Goal: Information Seeking & Learning: Understand process/instructions

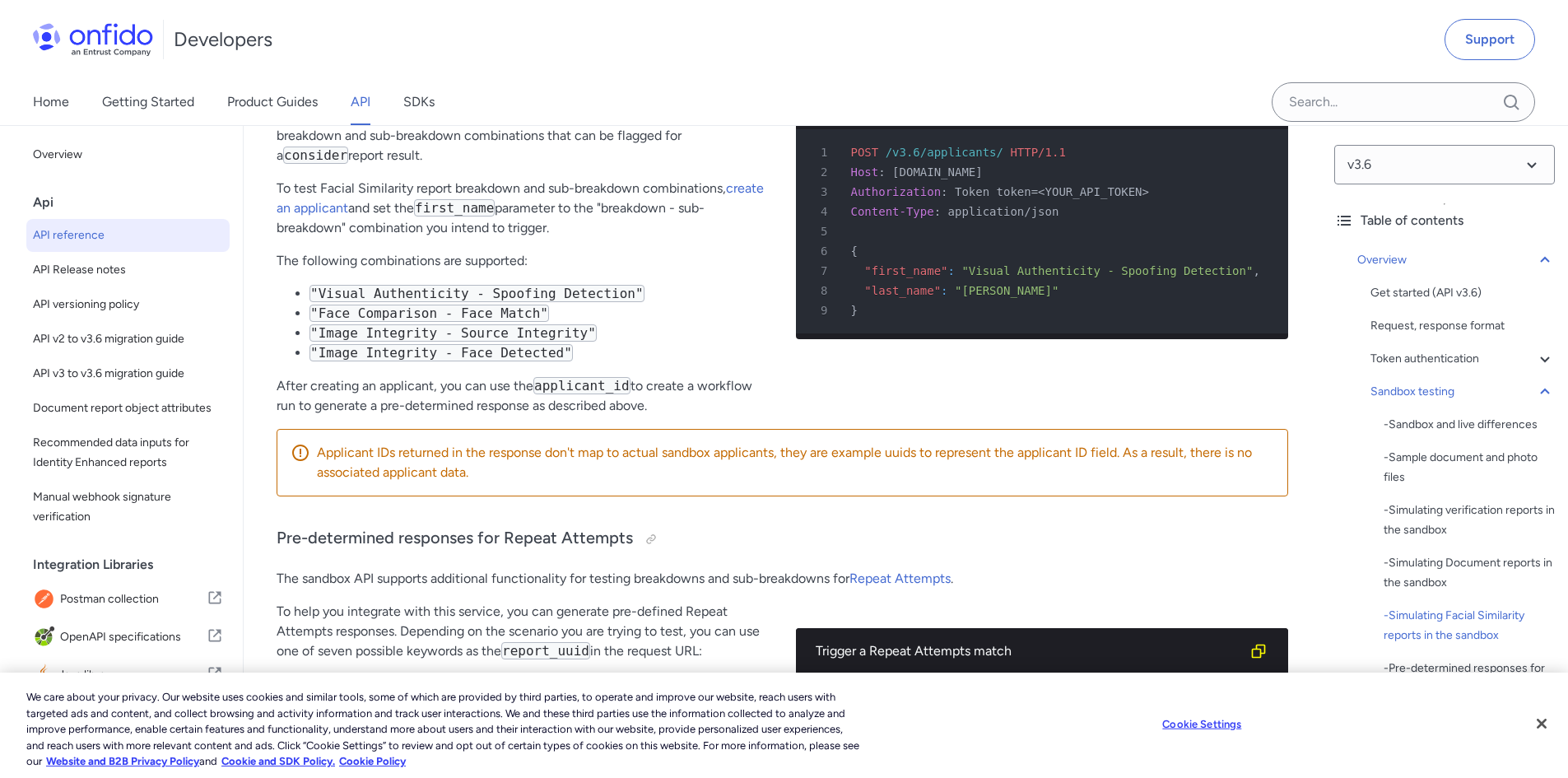
scroll to position [5901, 0]
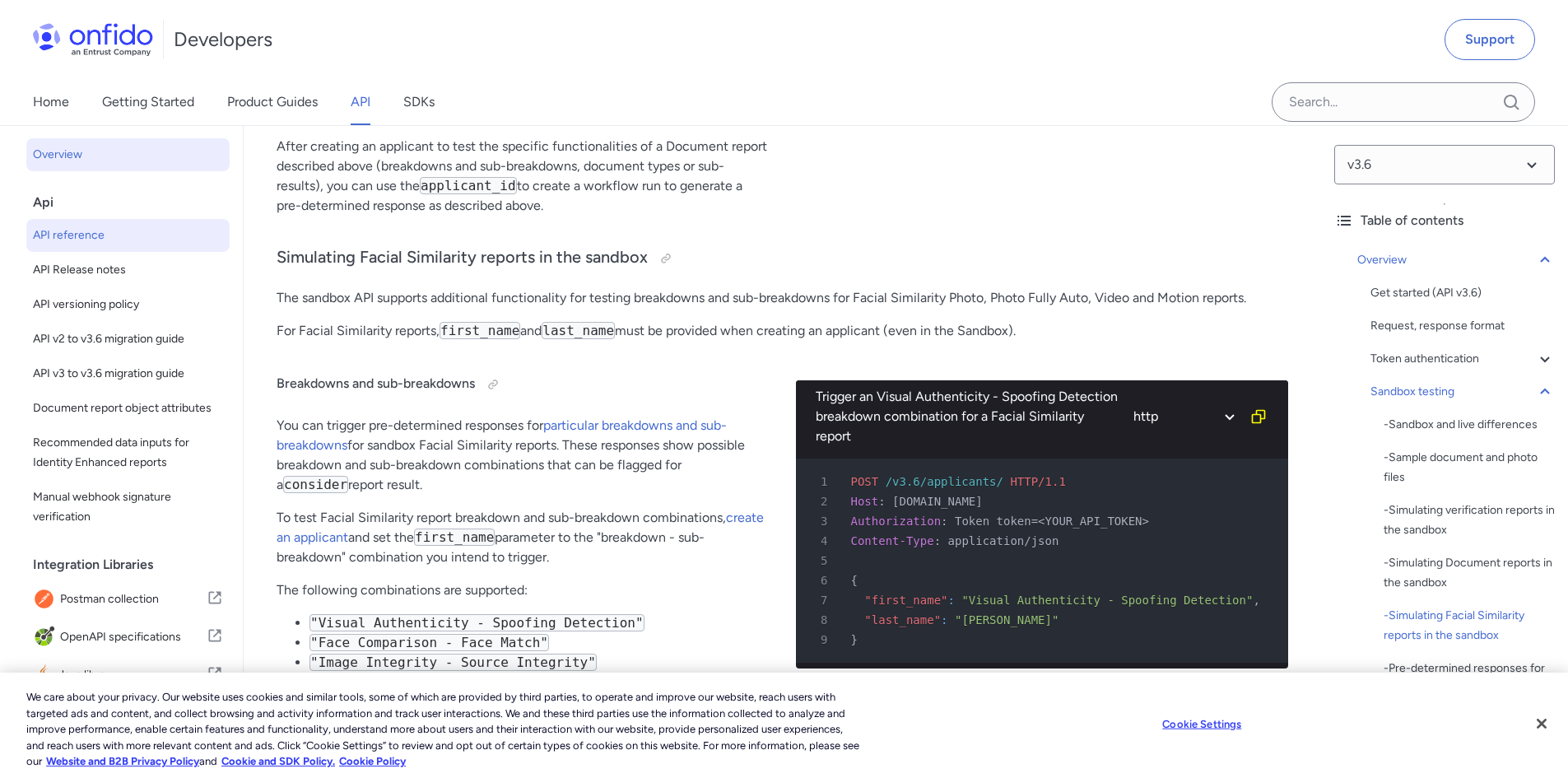
click at [67, 151] on span "Overview" at bounding box center [128, 154] width 190 height 20
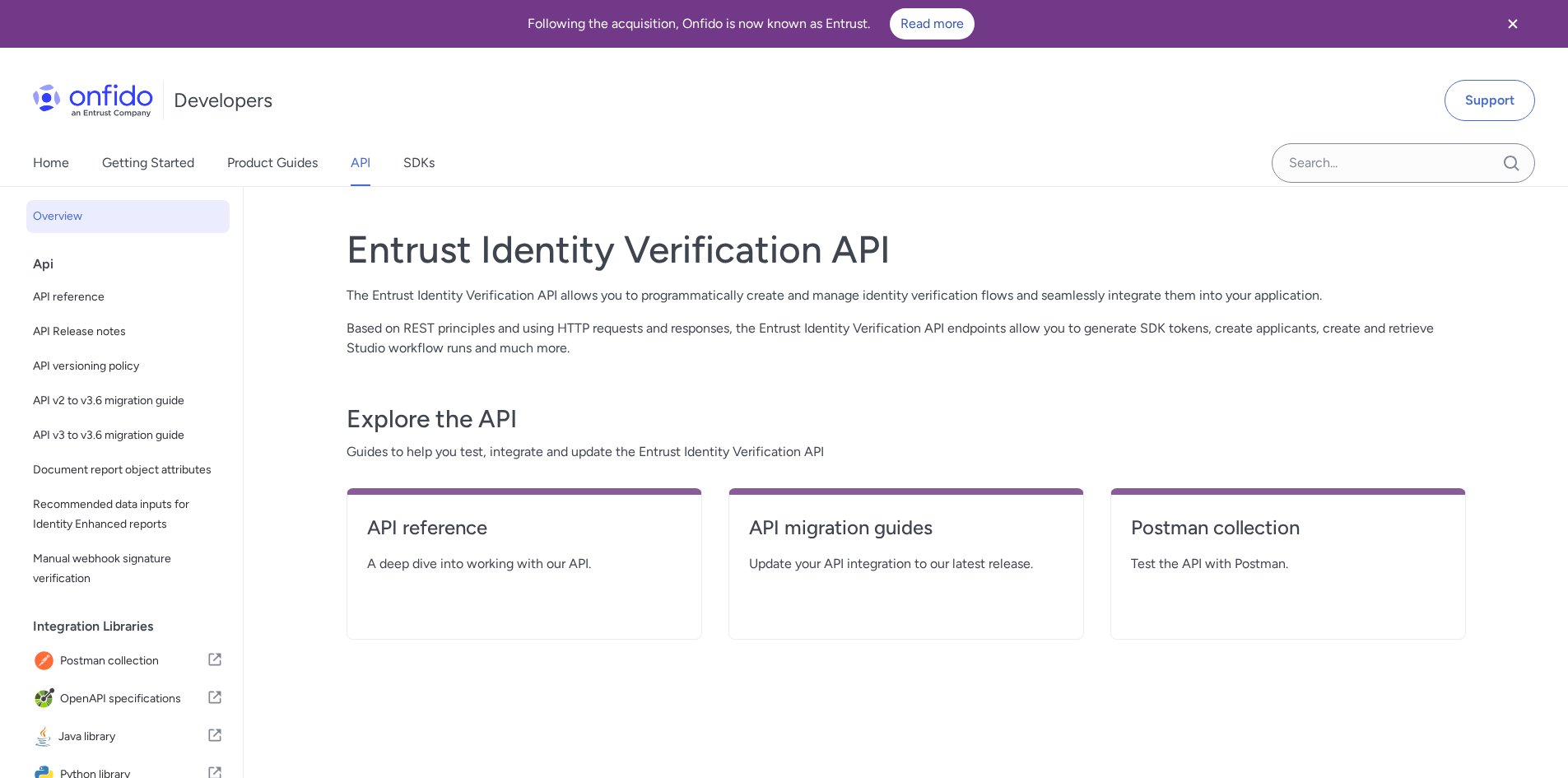
click at [350, 222] on div "Entrust Identity Verification API The Entrust Identity Verification API allows …" at bounding box center [907, 512] width 1119 height 613
click at [138, 166] on link "Getting Started" at bounding box center [147, 162] width 92 height 47
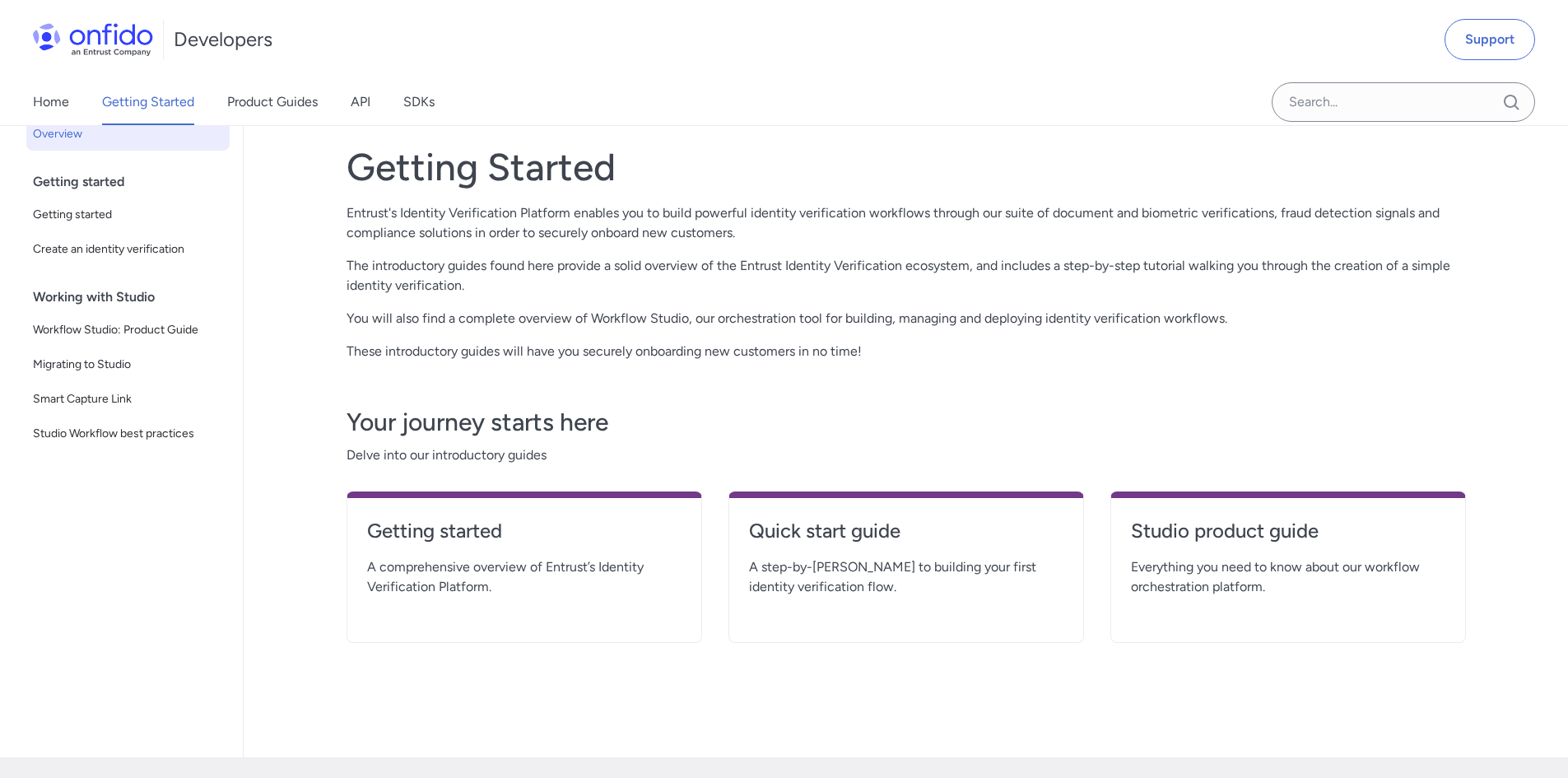
scroll to position [164, 0]
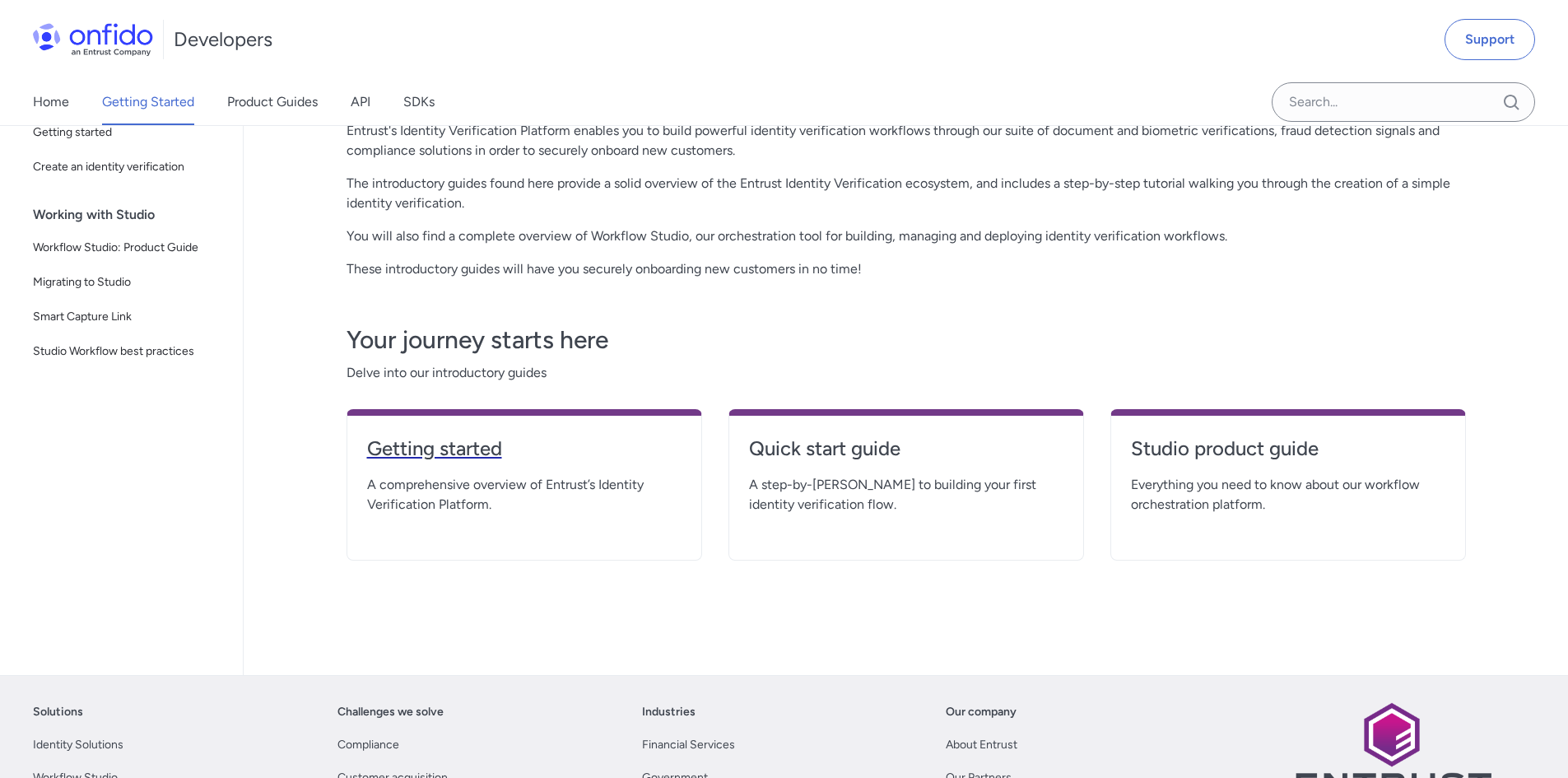
click at [460, 450] on h4 "Getting started" at bounding box center [524, 448] width 315 height 27
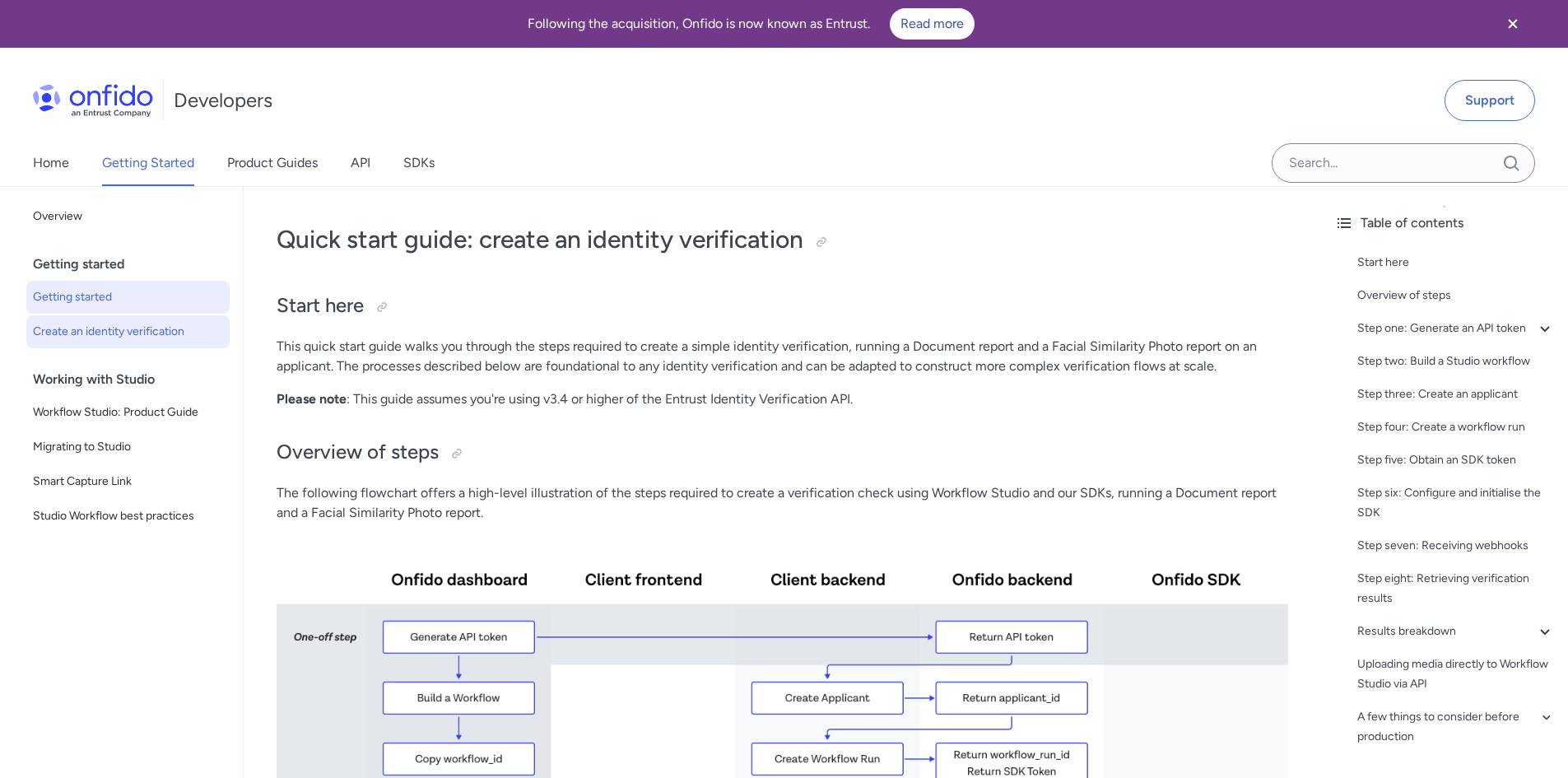
click at [88, 298] on span "Getting started" at bounding box center [128, 296] width 190 height 20
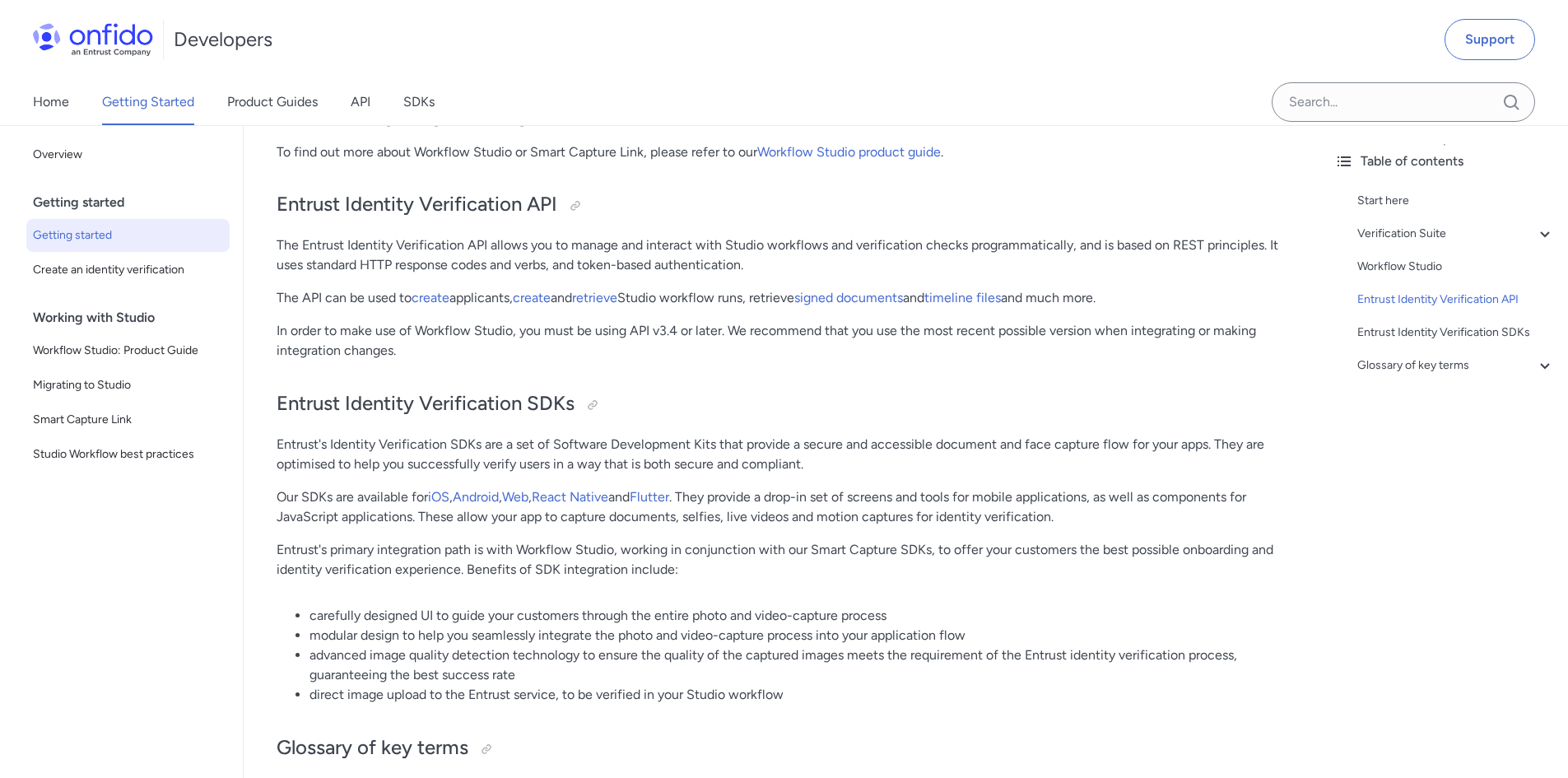
scroll to position [2921, 0]
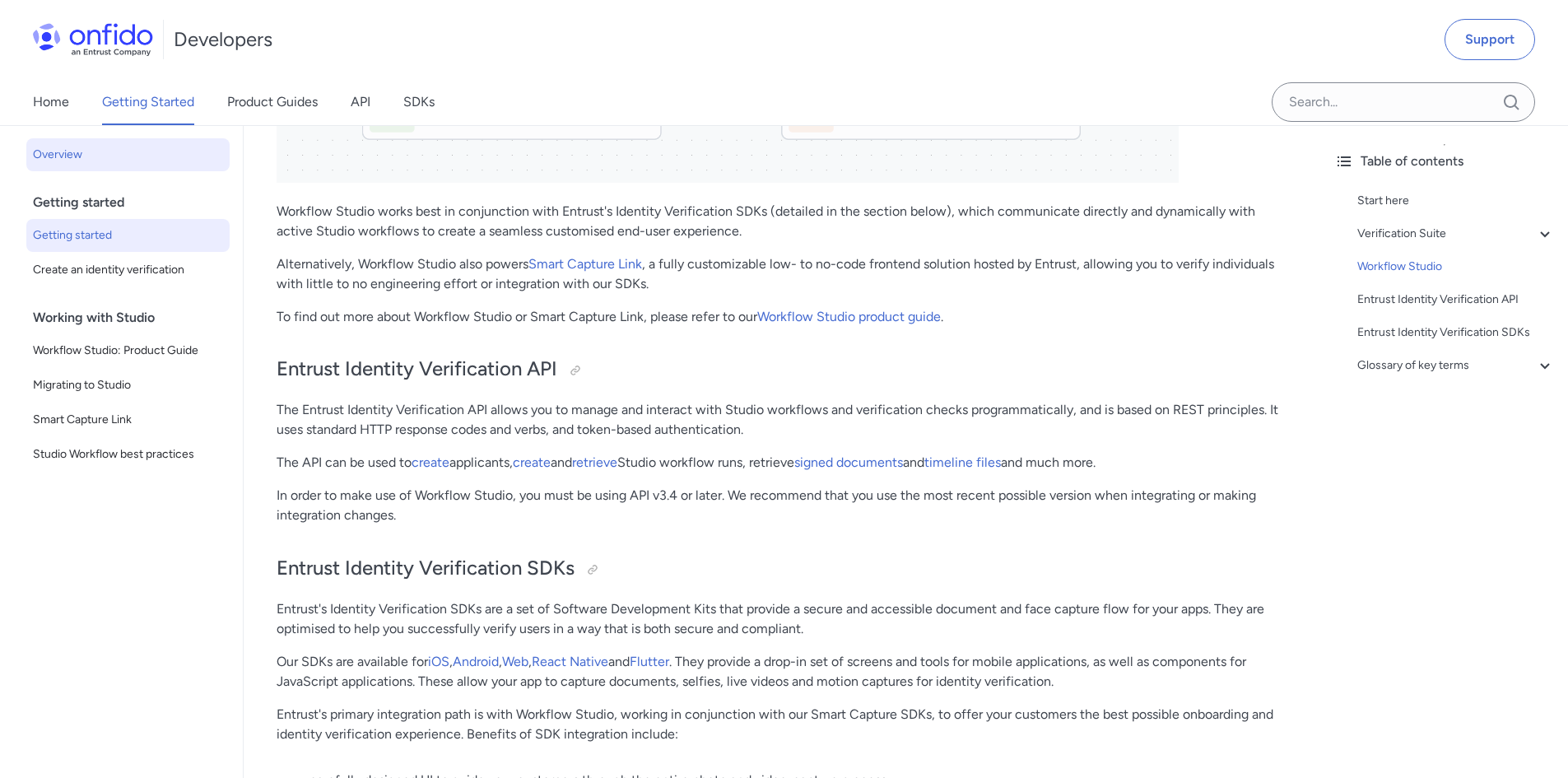
click at [83, 161] on span "Overview" at bounding box center [128, 154] width 190 height 20
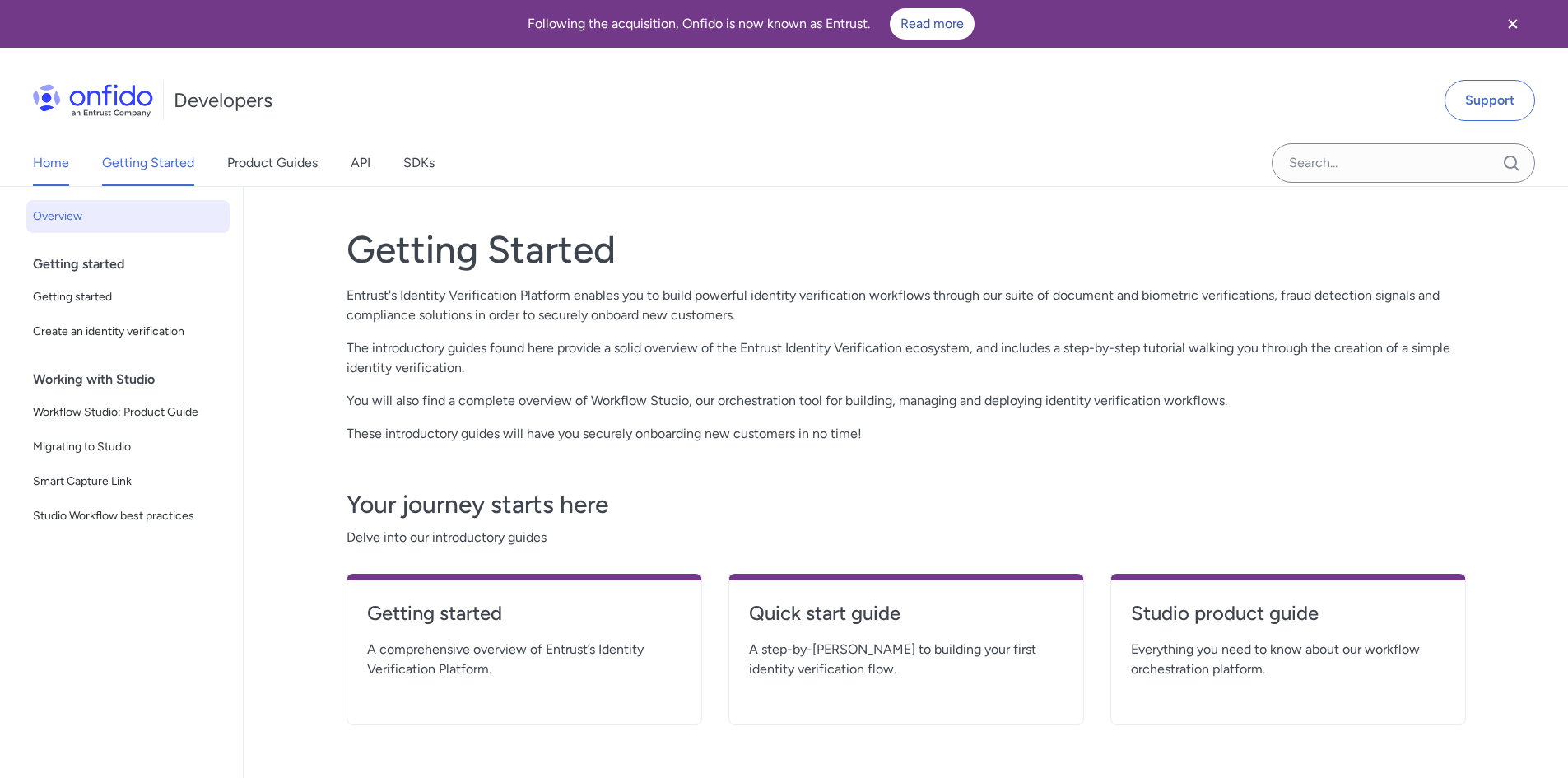
click at [61, 159] on link "Home" at bounding box center [51, 162] width 36 height 47
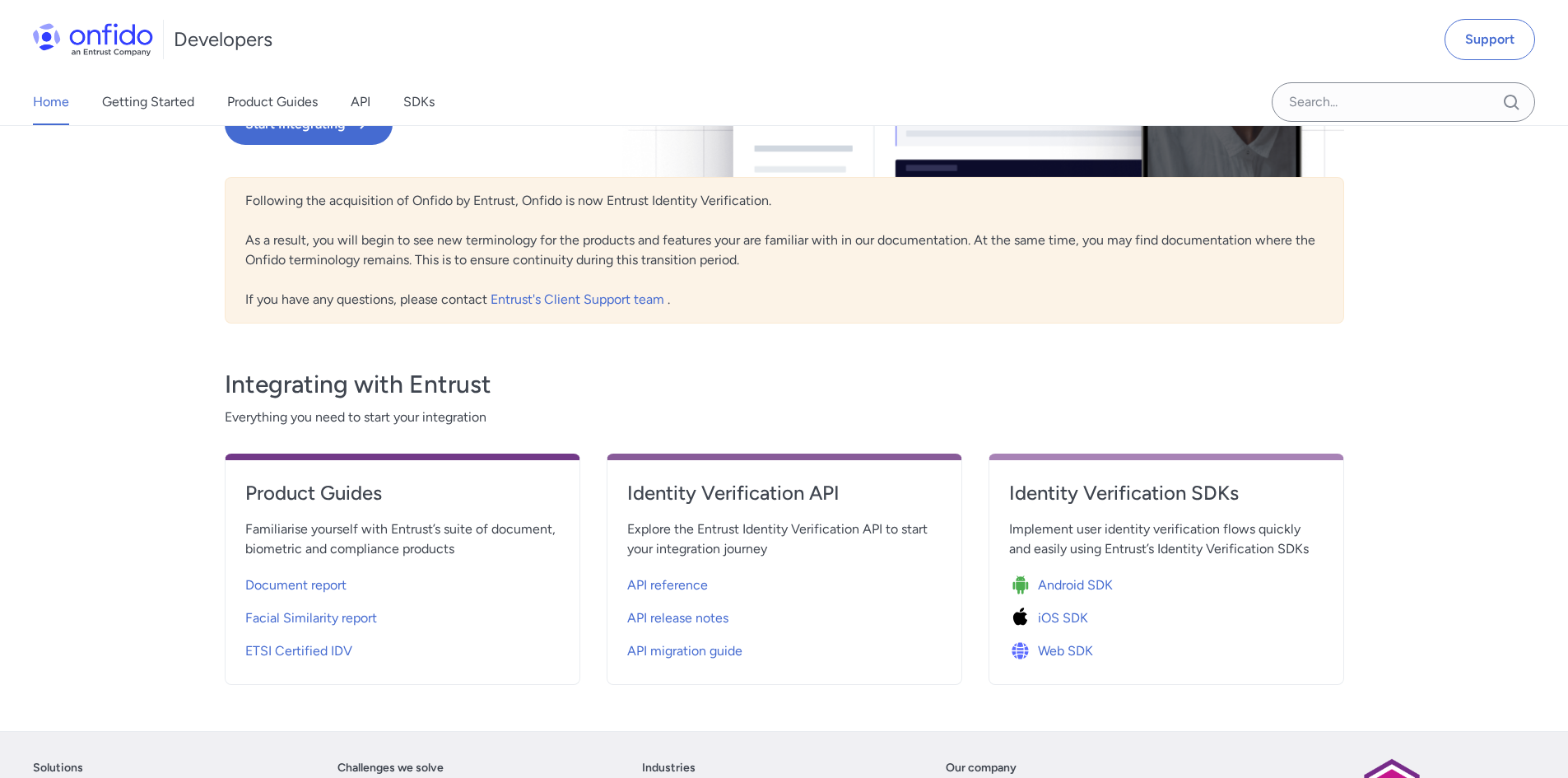
scroll to position [83, 0]
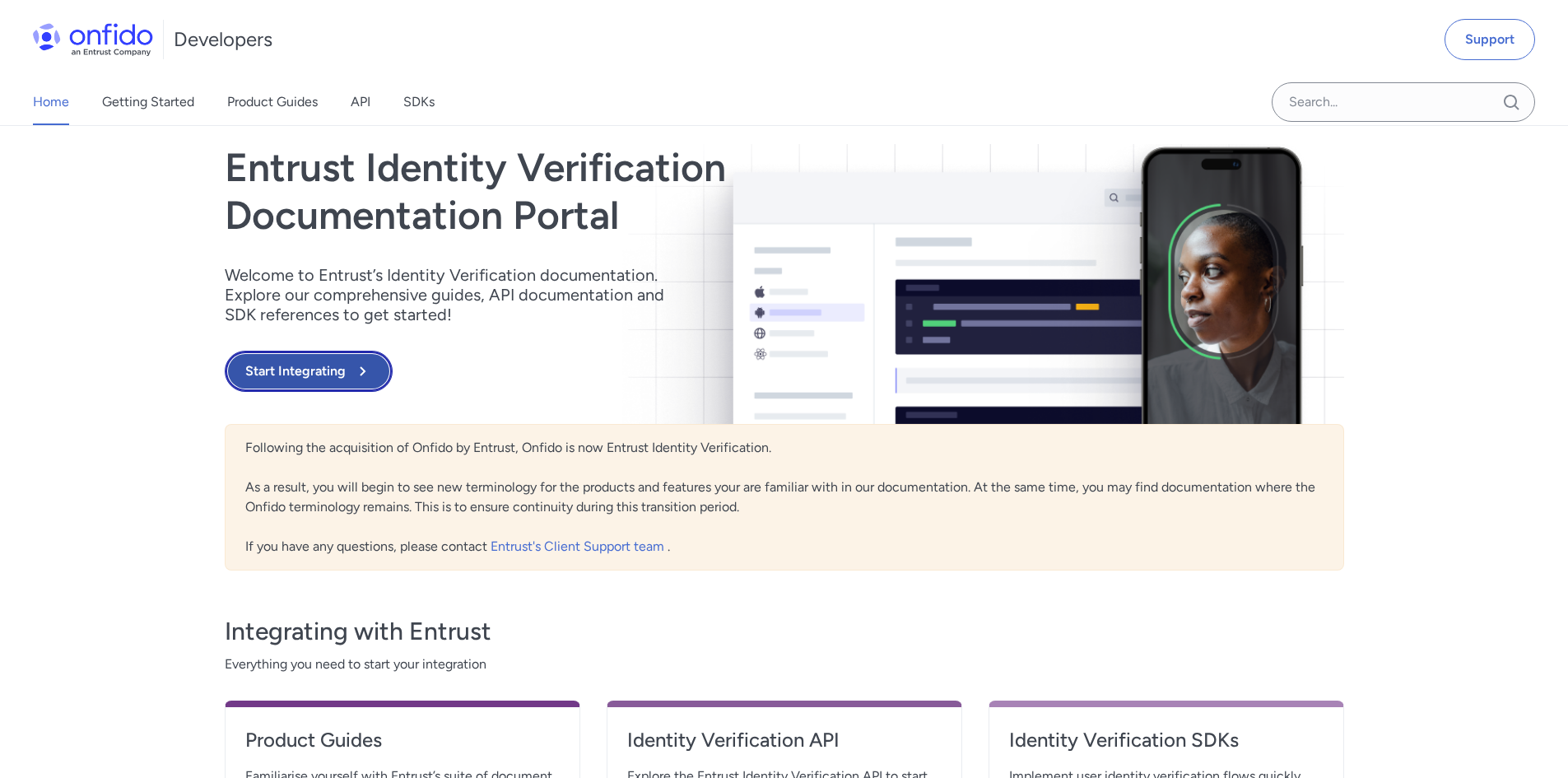
click at [330, 372] on button "Start Integrating" at bounding box center [308, 370] width 168 height 41
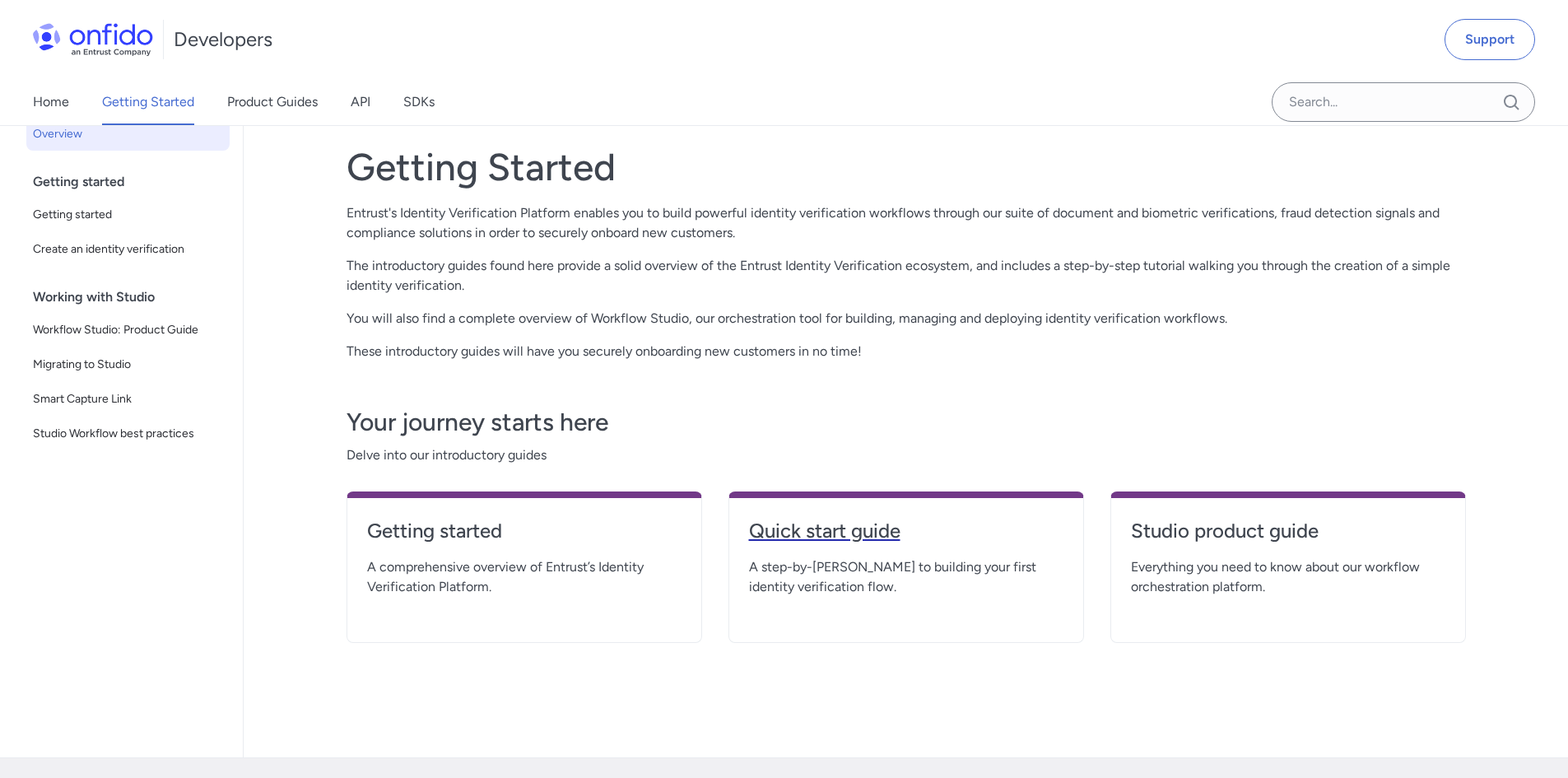
click at [827, 526] on h4 "Quick start guide" at bounding box center [906, 531] width 315 height 27
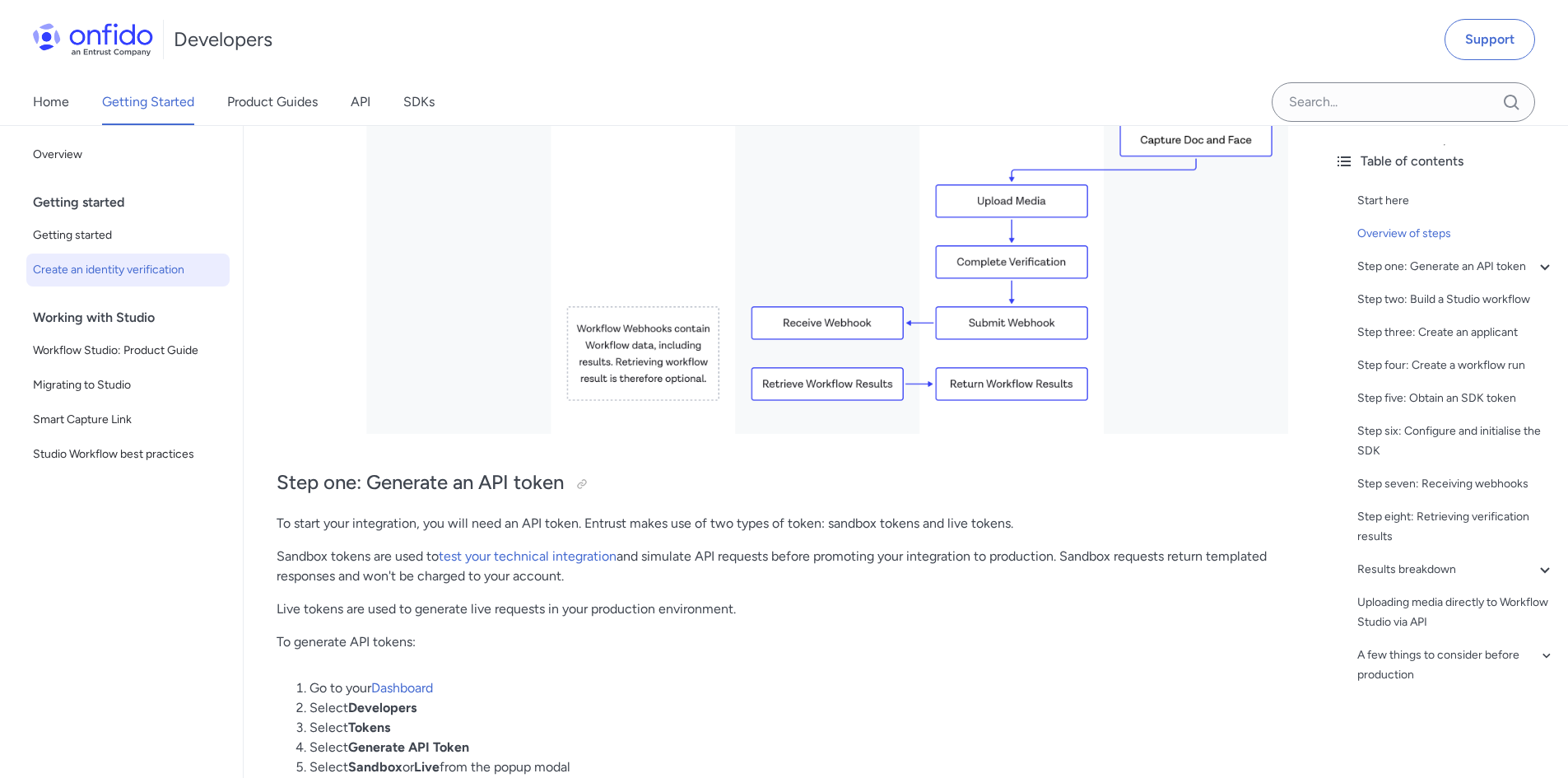
scroll to position [823, 0]
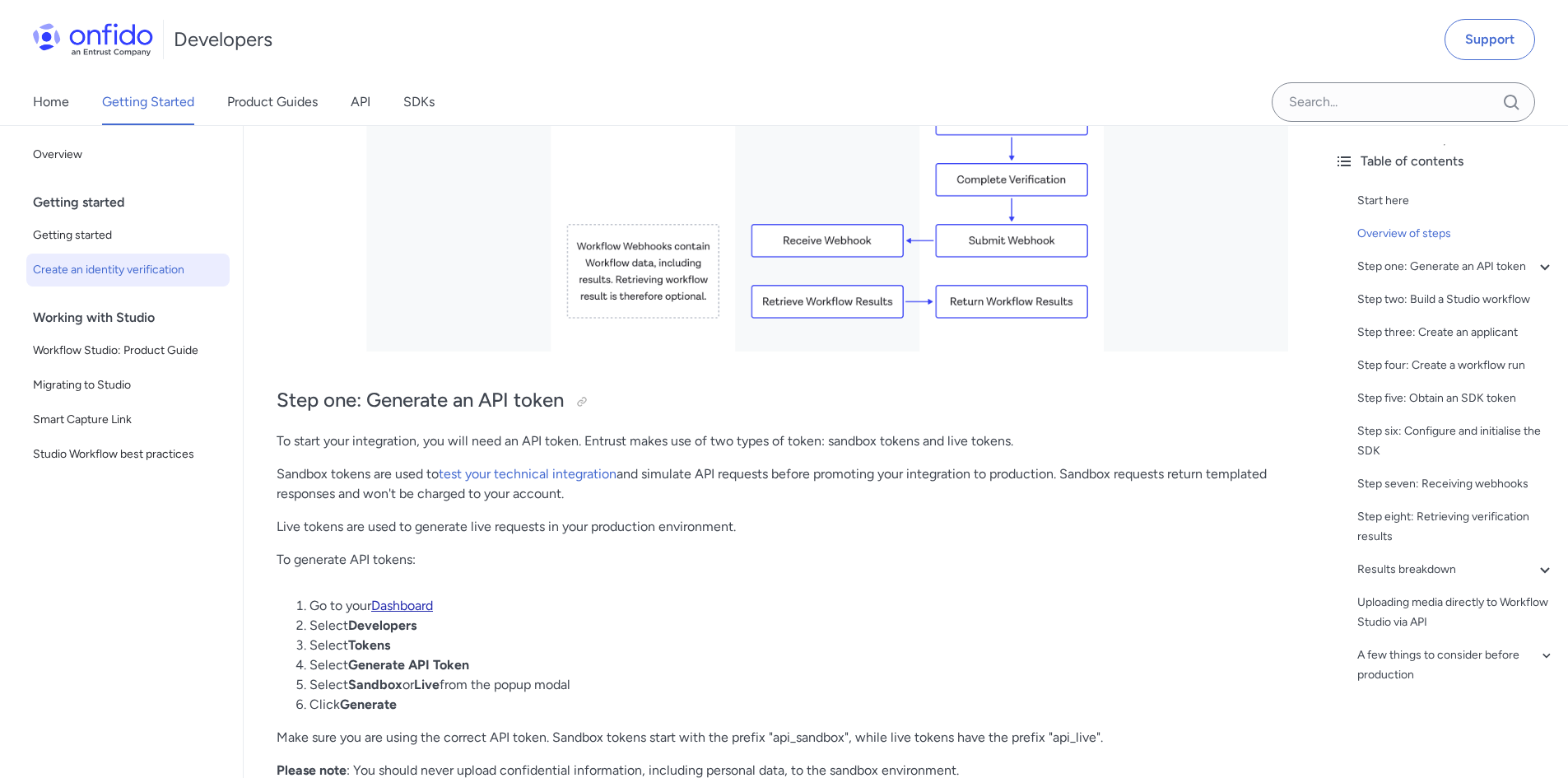
click at [418, 606] on link "Dashboard" at bounding box center [402, 605] width 62 height 15
click at [513, 476] on link "test your technical integration" at bounding box center [527, 473] width 178 height 15
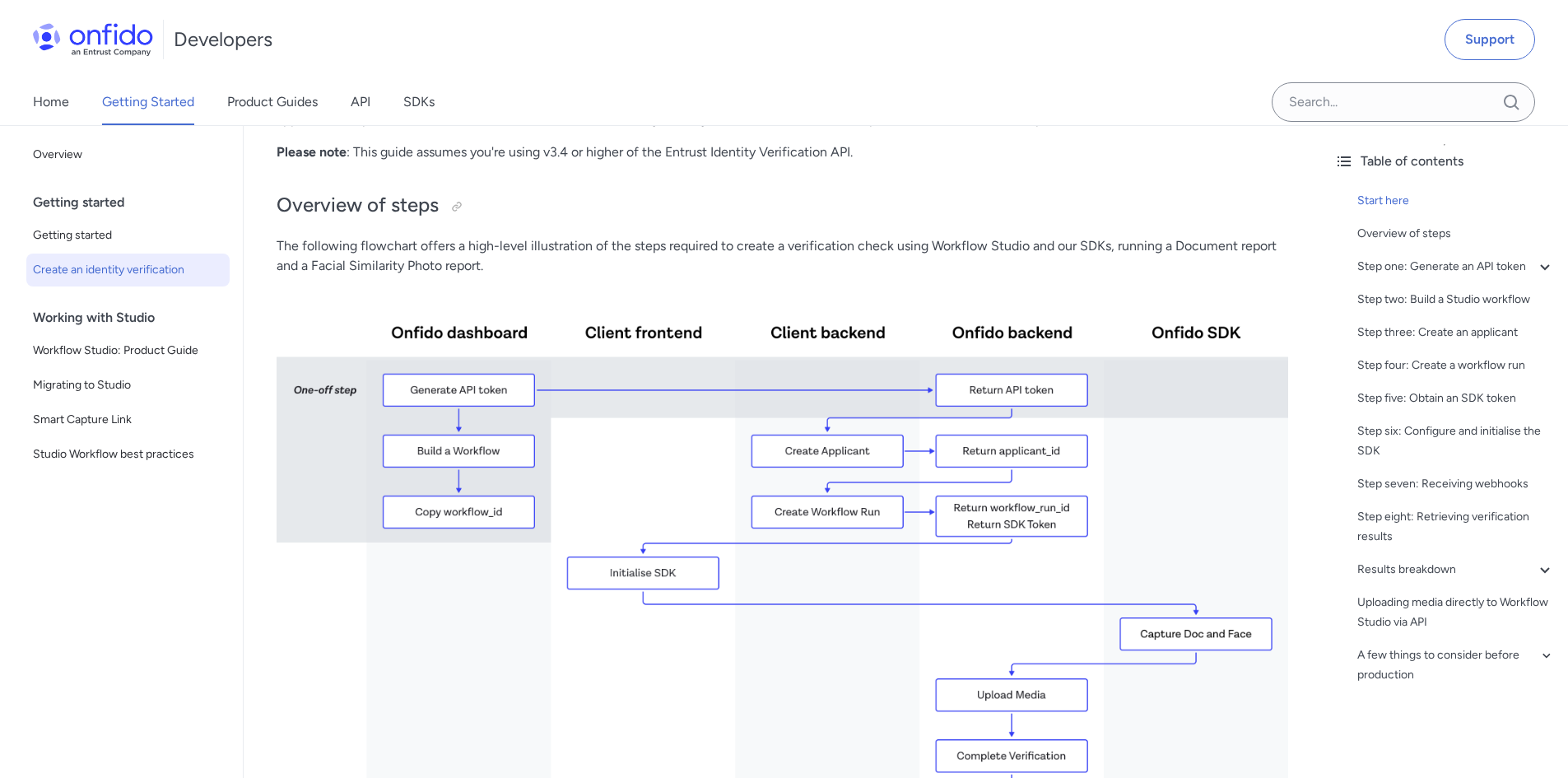
scroll to position [0, 0]
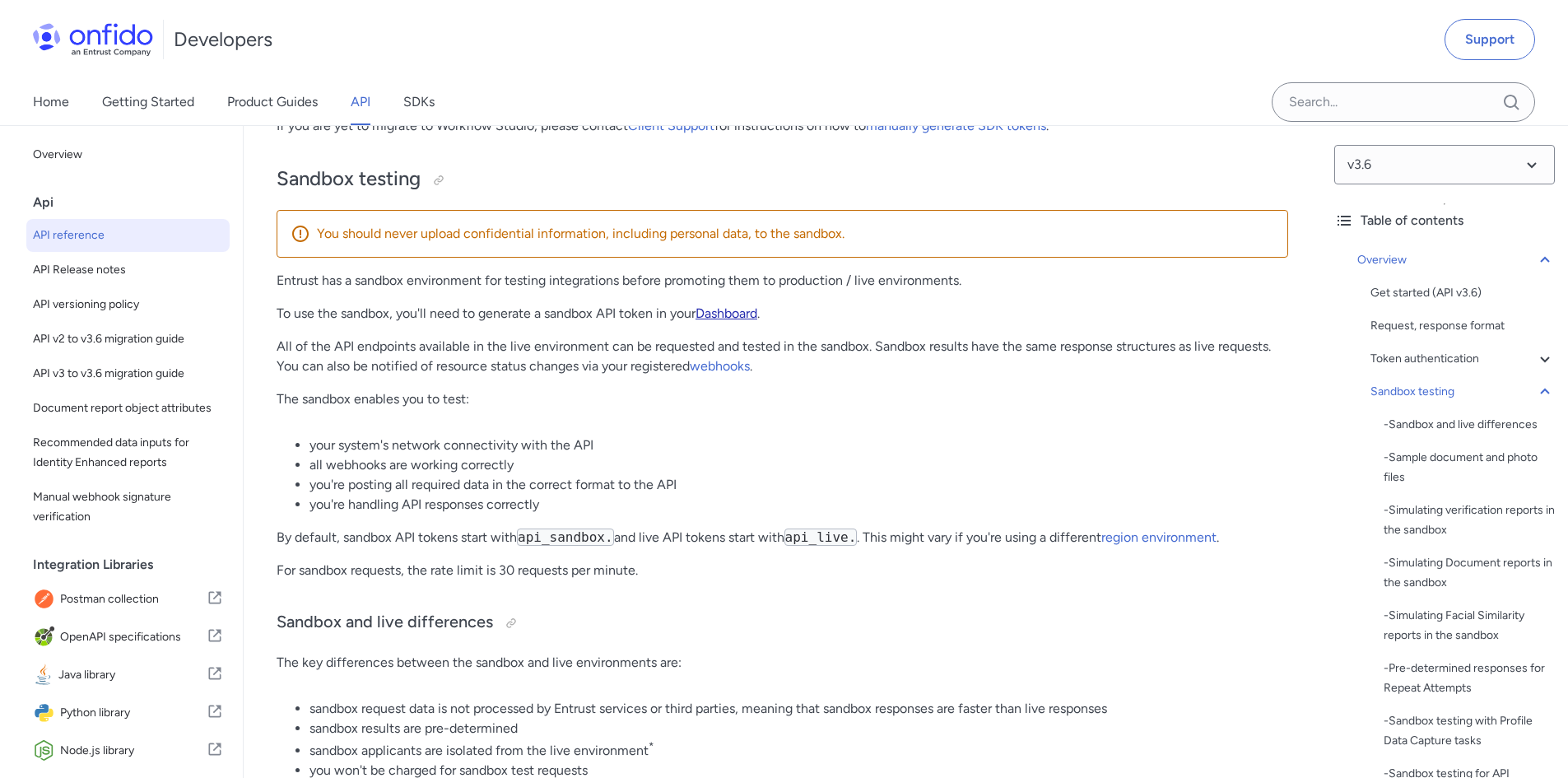
click at [729, 320] on link "Dashboard" at bounding box center [726, 313] width 62 height 15
